Goal: Transaction & Acquisition: Purchase product/service

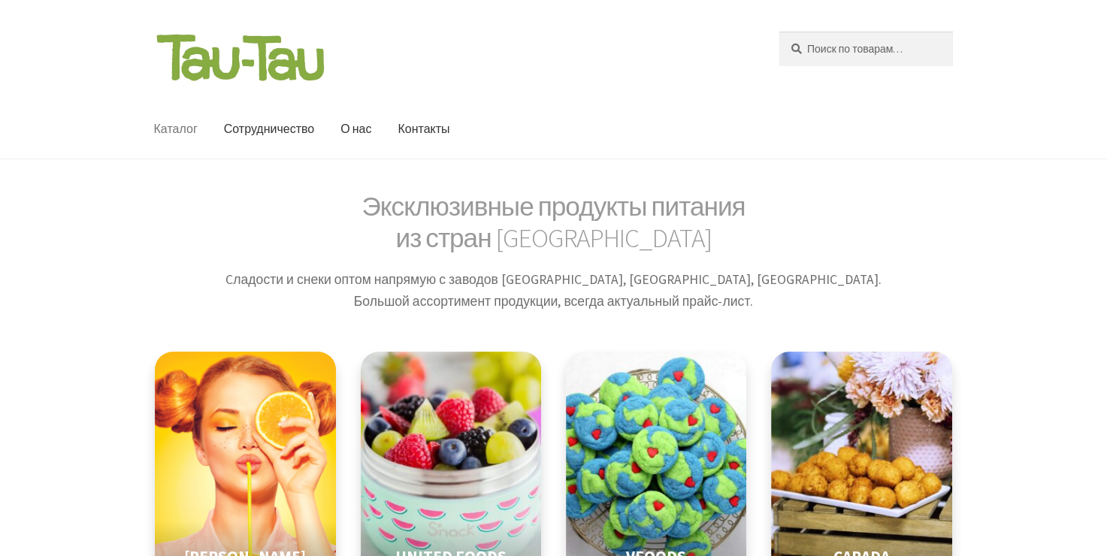
scroll to position [451, 0]
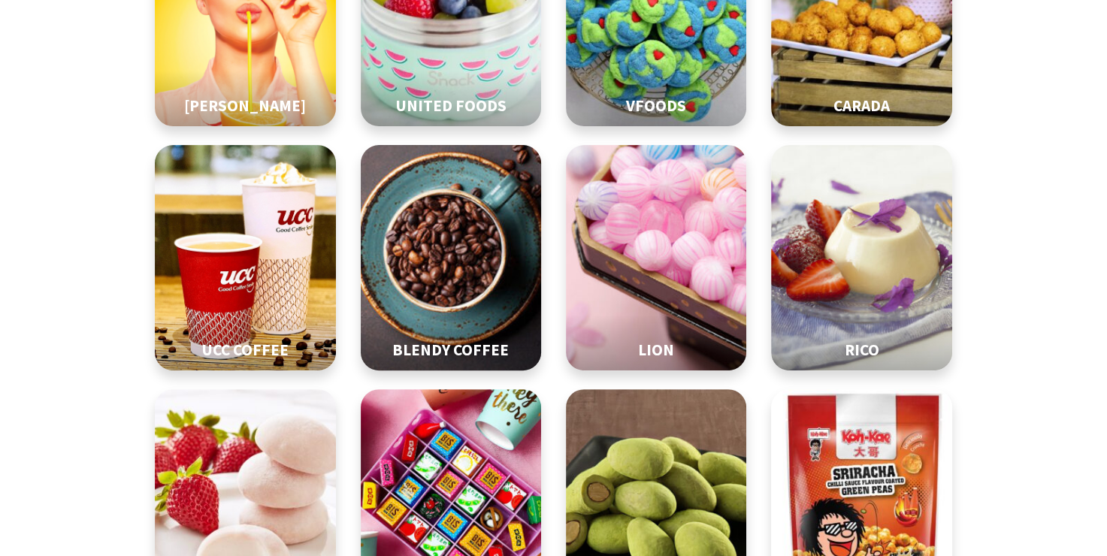
click at [456, 231] on img at bounding box center [451, 258] width 226 height 282
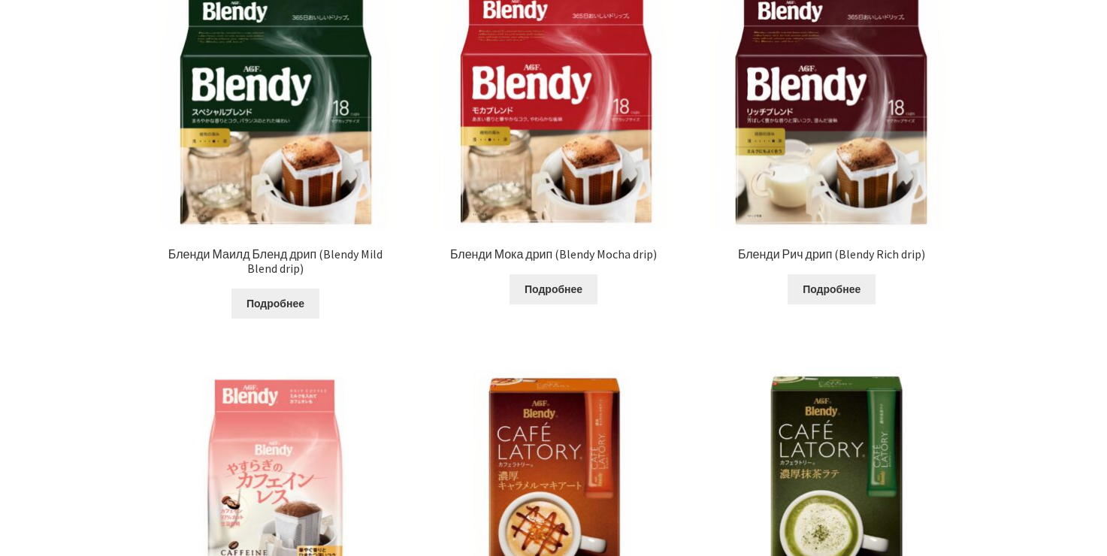
scroll to position [526, 0]
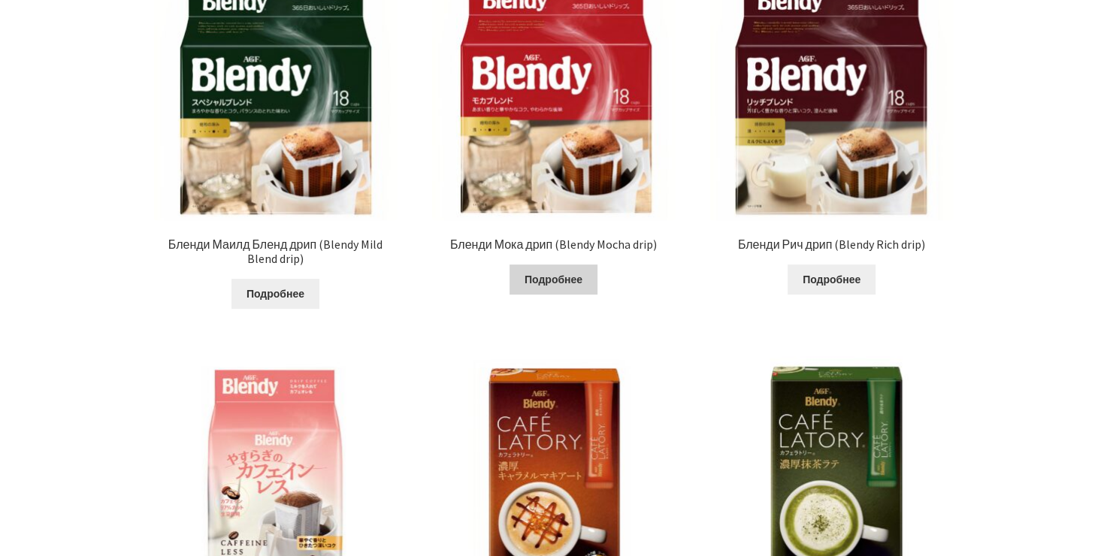
click at [567, 283] on link "Подробнее" at bounding box center [554, 280] width 88 height 30
